Goal: Task Accomplishment & Management: Manage account settings

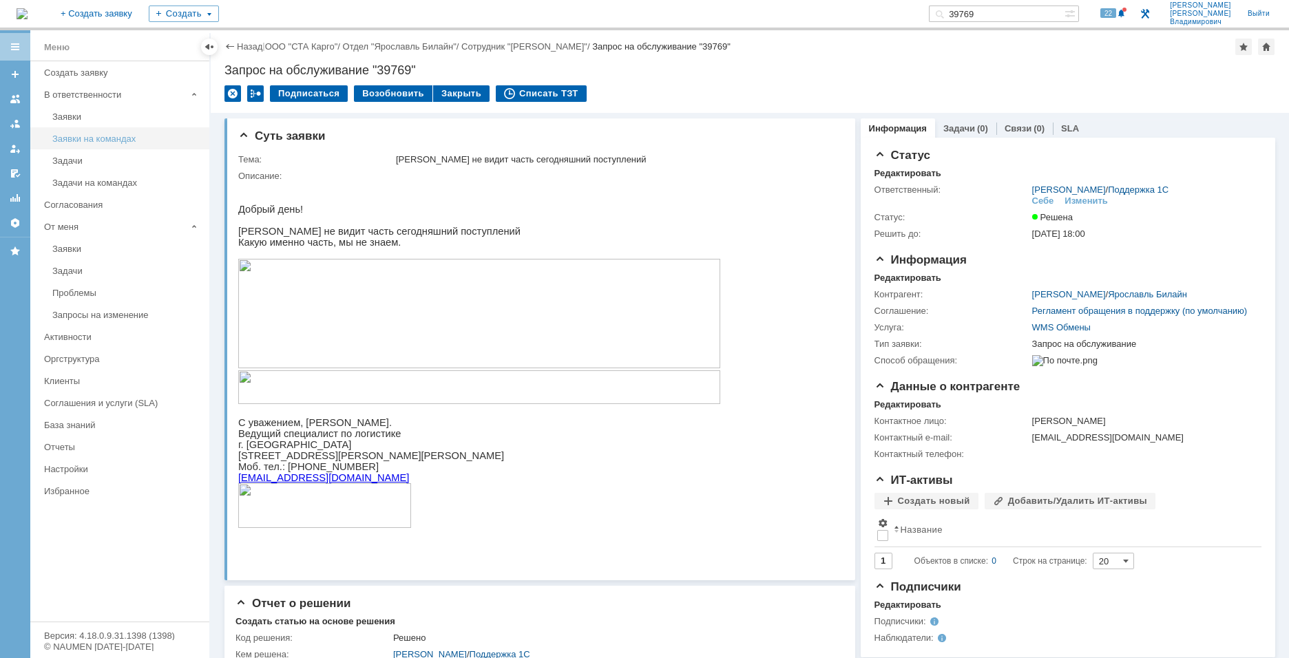
click at [88, 140] on div "Заявки на командах" at bounding box center [126, 139] width 149 height 10
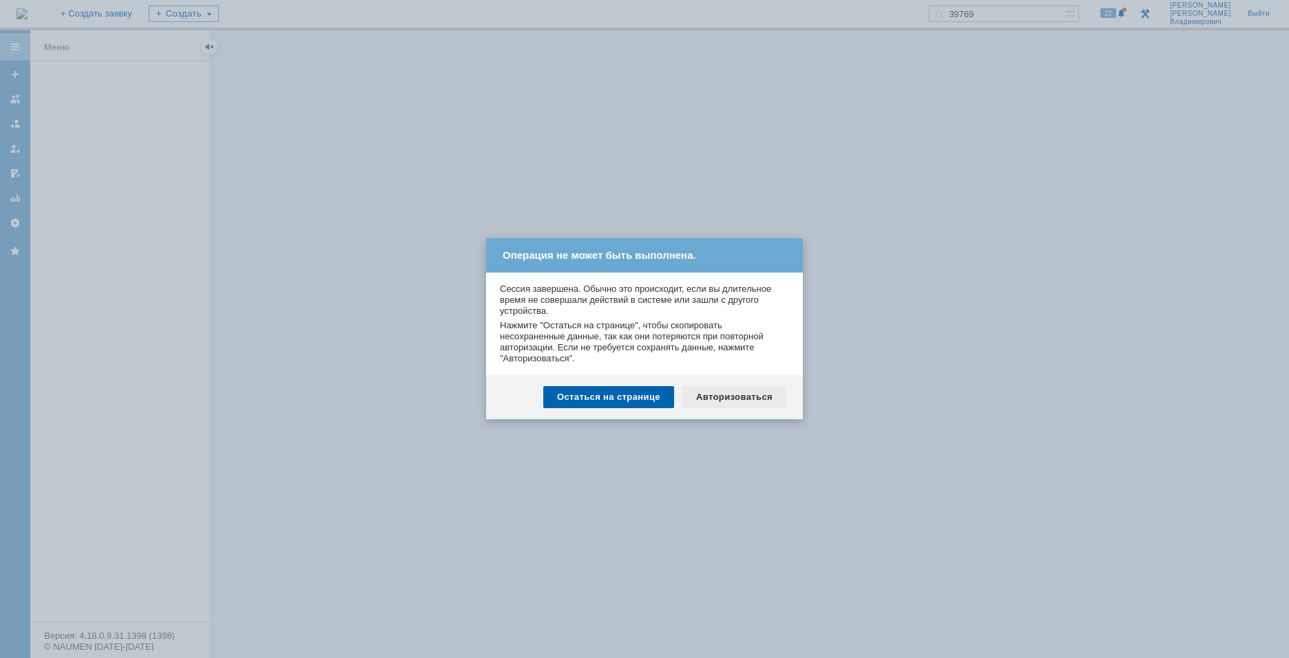
click at [725, 403] on div "Авторизоваться" at bounding box center [734, 397] width 104 height 22
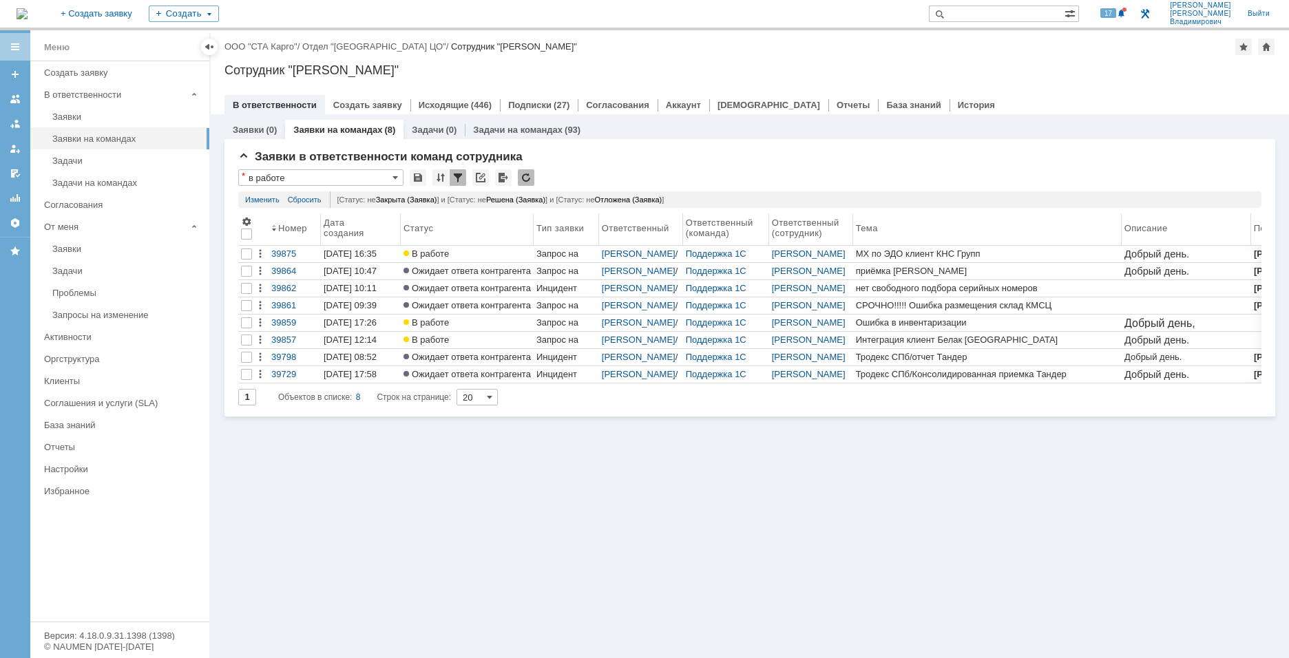
drag, startPoint x: 377, startPoint y: 223, endPoint x: 401, endPoint y: 226, distance: 23.6
click at [401, 226] on body "Идет загрузка, пожалуйста, подождите. На домашнюю + Создать заявку Создать 17 К…" at bounding box center [644, 329] width 1289 height 658
